Goal: Browse casually

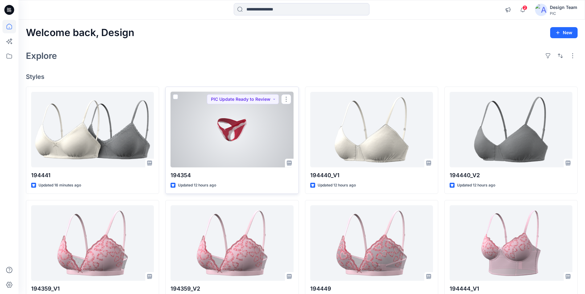
click at [258, 137] on div at bounding box center [231, 129] width 123 height 75
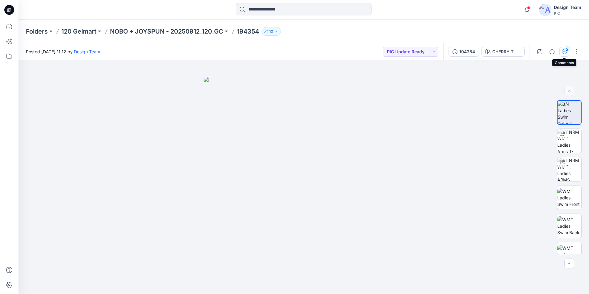
click at [563, 51] on icon "button" at bounding box center [564, 51] width 5 height 5
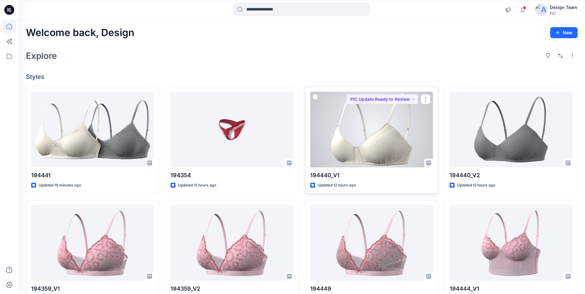
click at [367, 128] on div at bounding box center [371, 129] width 123 height 75
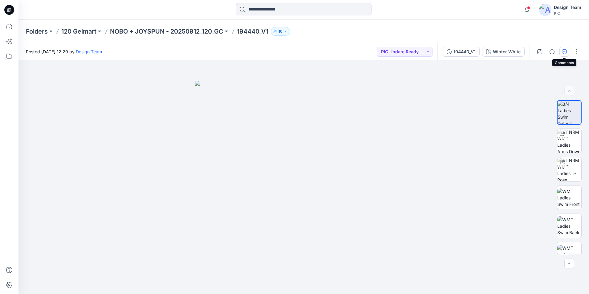
click at [563, 51] on icon "button" at bounding box center [564, 51] width 5 height 5
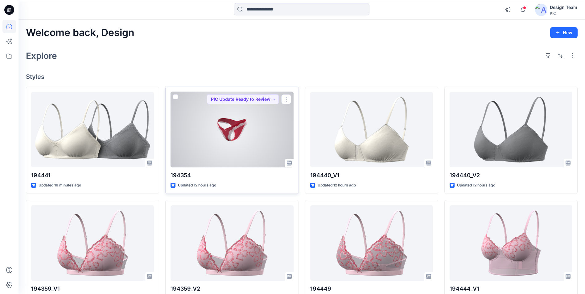
click at [249, 119] on div at bounding box center [231, 129] width 123 height 75
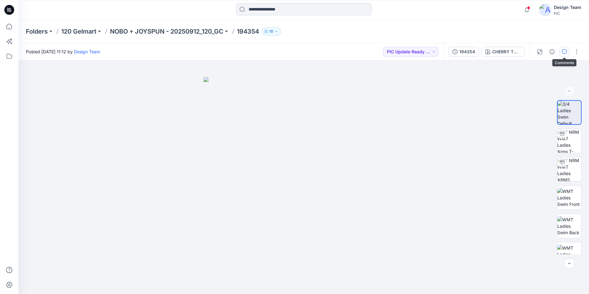
click at [564, 51] on icon "button" at bounding box center [564, 51] width 5 height 5
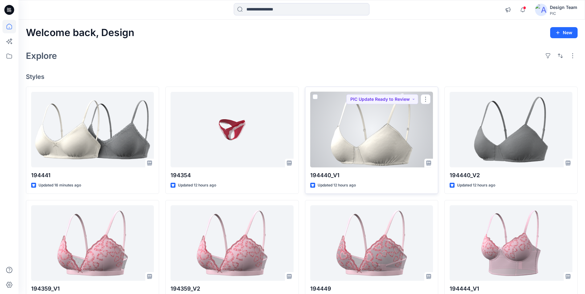
scroll to position [31, 0]
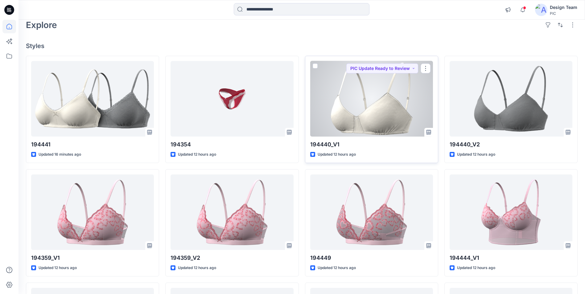
click at [385, 87] on div at bounding box center [371, 98] width 123 height 75
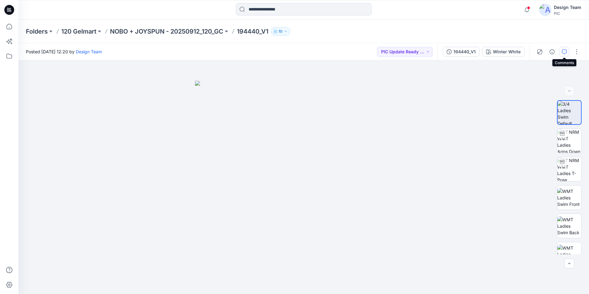
click at [563, 50] on icon "button" at bounding box center [564, 51] width 5 height 5
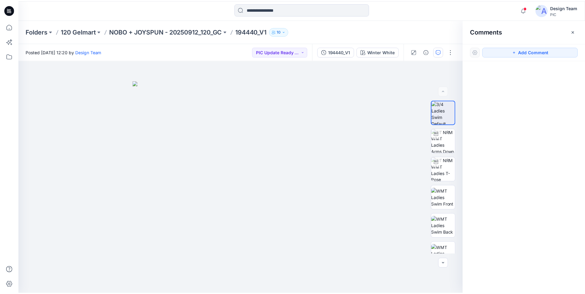
scroll to position [31, 0]
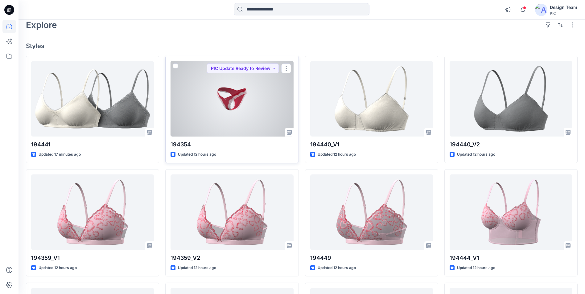
click at [253, 120] on div at bounding box center [231, 98] width 123 height 75
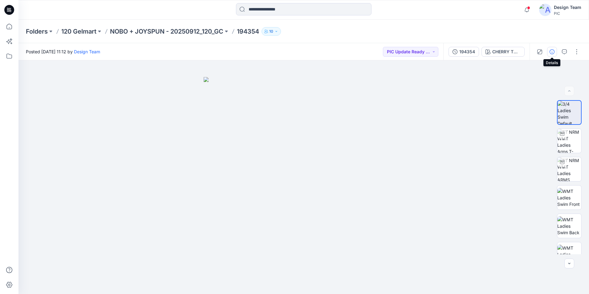
click at [550, 50] on icon "button" at bounding box center [552, 51] width 5 height 5
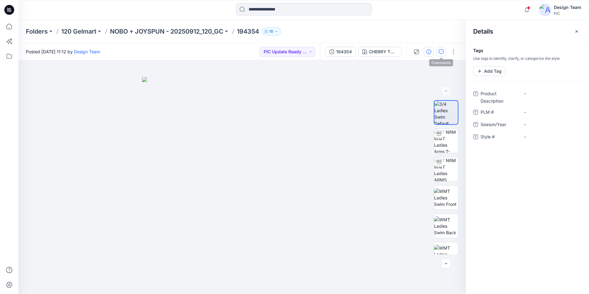
click at [441, 53] on icon "button" at bounding box center [441, 51] width 5 height 5
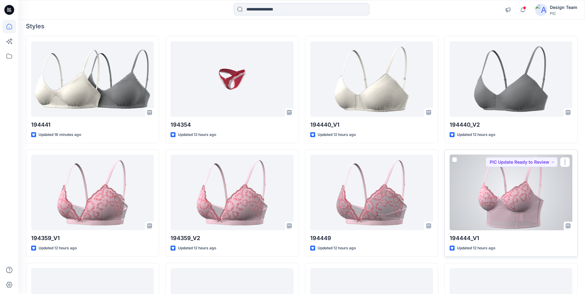
scroll to position [62, 0]
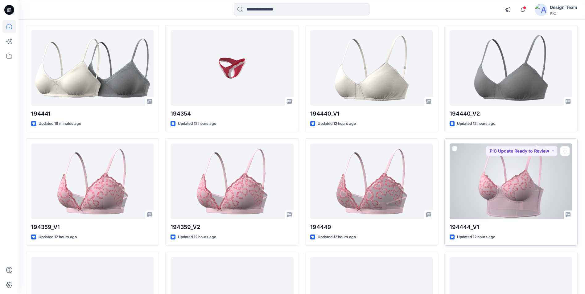
click at [520, 201] on div at bounding box center [510, 181] width 123 height 75
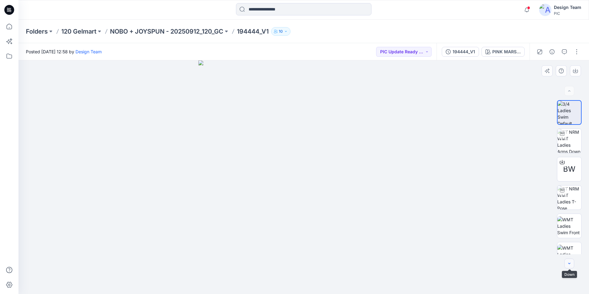
click at [570, 264] on icon "button" at bounding box center [569, 263] width 5 height 5
drag, startPoint x: 569, startPoint y: 156, endPoint x: 569, endPoint y: 176, distance: 19.7
click at [569, 176] on div "BW" at bounding box center [569, 164] width 25 height 25
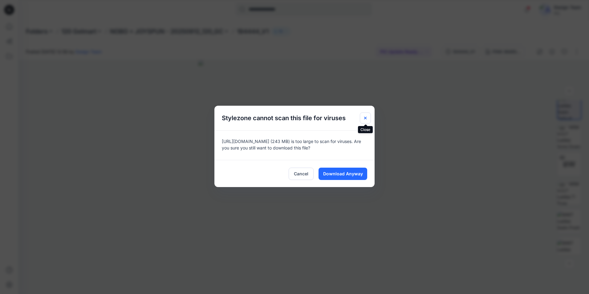
click at [367, 119] on icon "Close" at bounding box center [365, 118] width 5 height 5
